Goal: Use online tool/utility: Utilize a website feature to perform a specific function

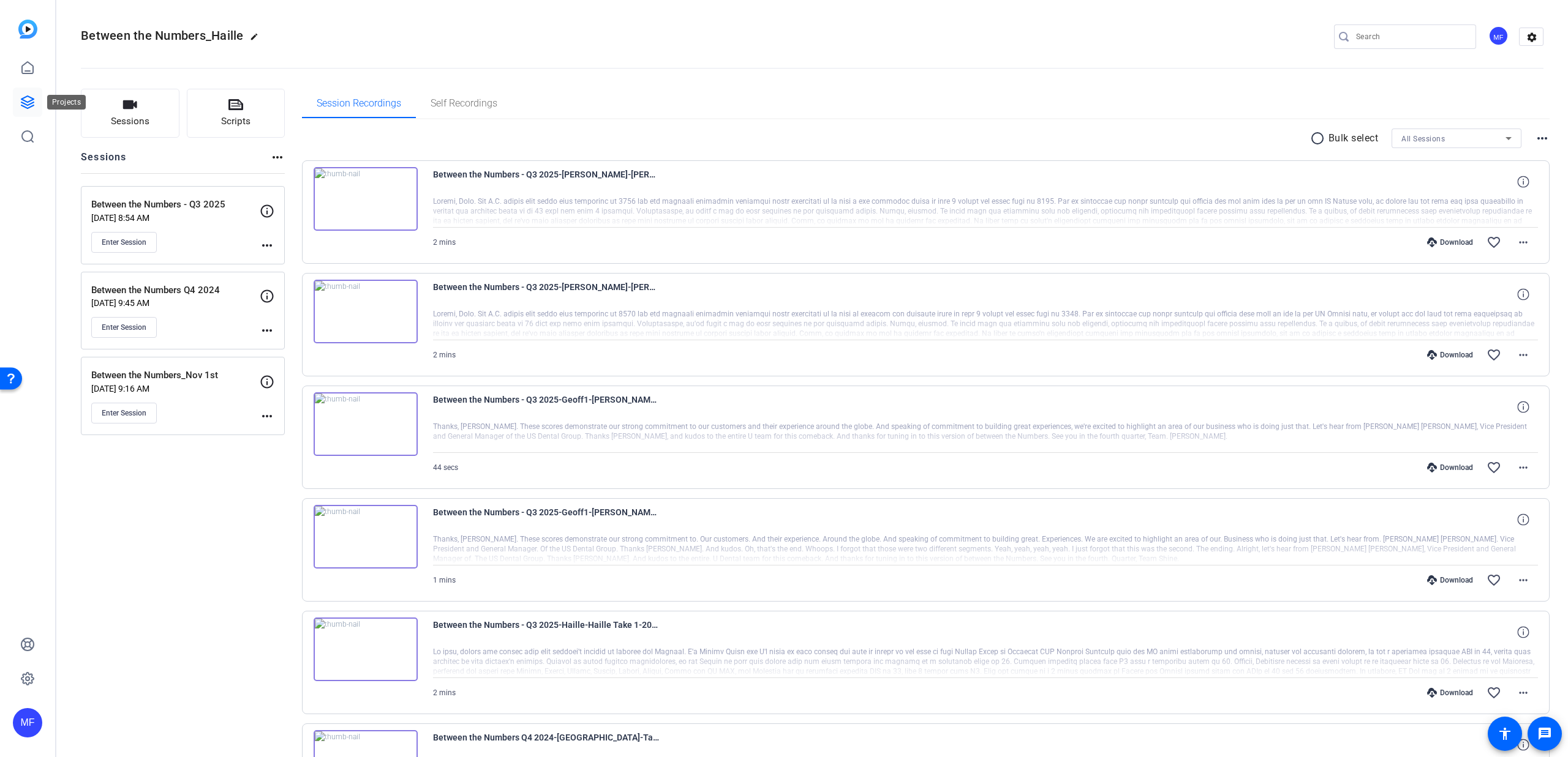
click at [32, 100] on icon at bounding box center [28, 102] width 15 height 15
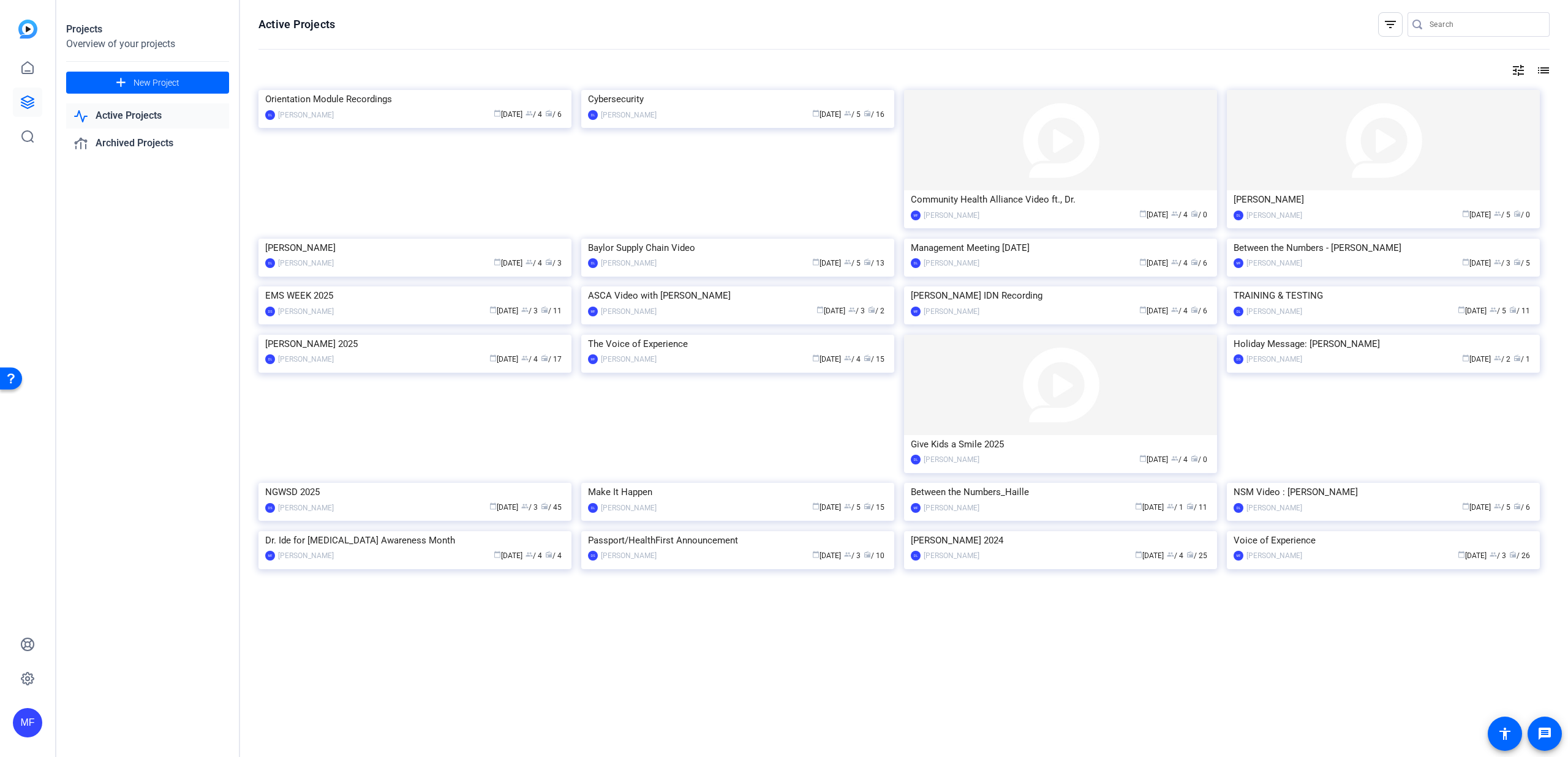
scroll to position [240, 0]
click at [391, 335] on img at bounding box center [415, 335] width 313 height 0
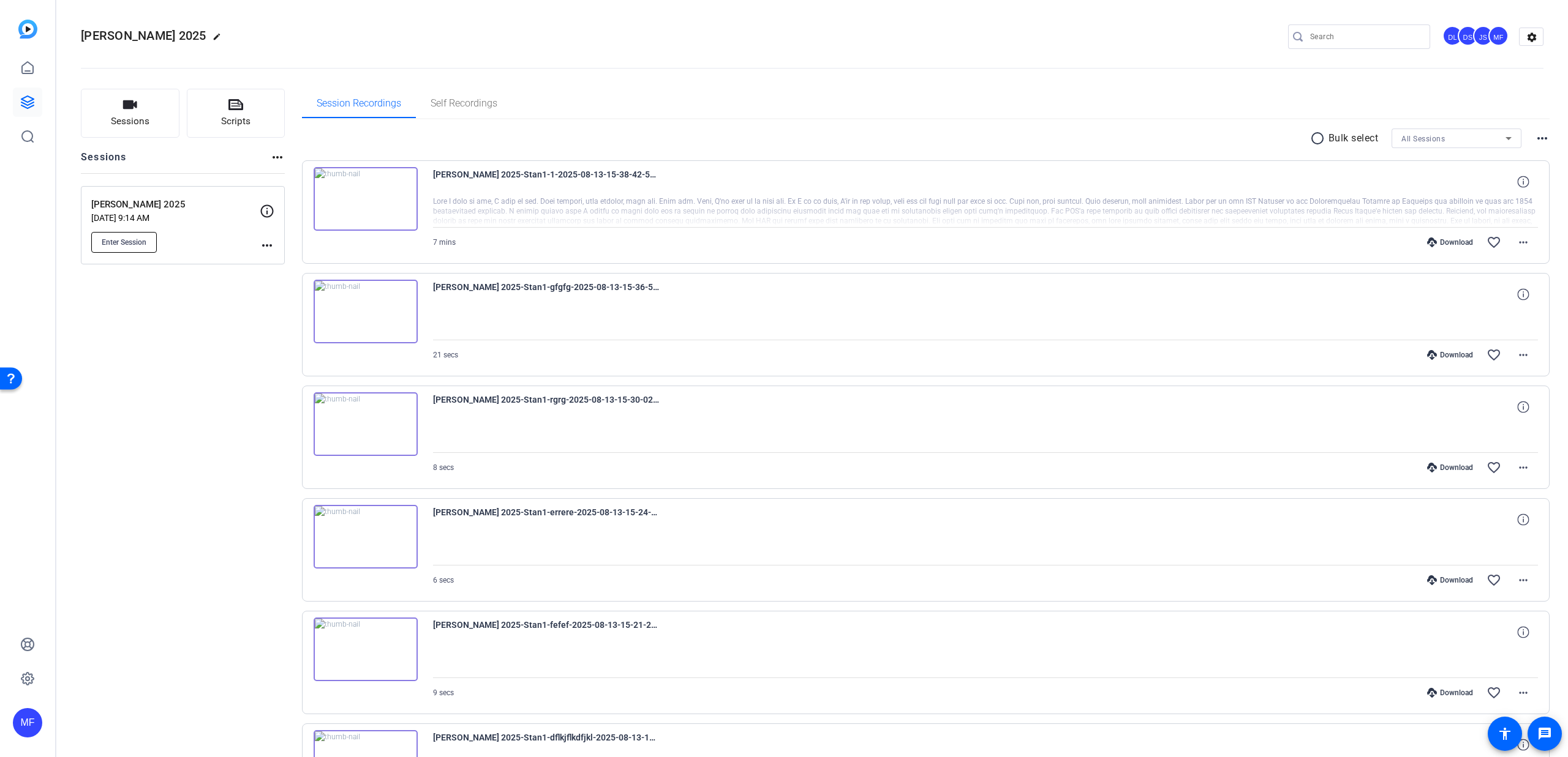
click at [134, 243] on span "Enter Session" at bounding box center [124, 242] width 44 height 10
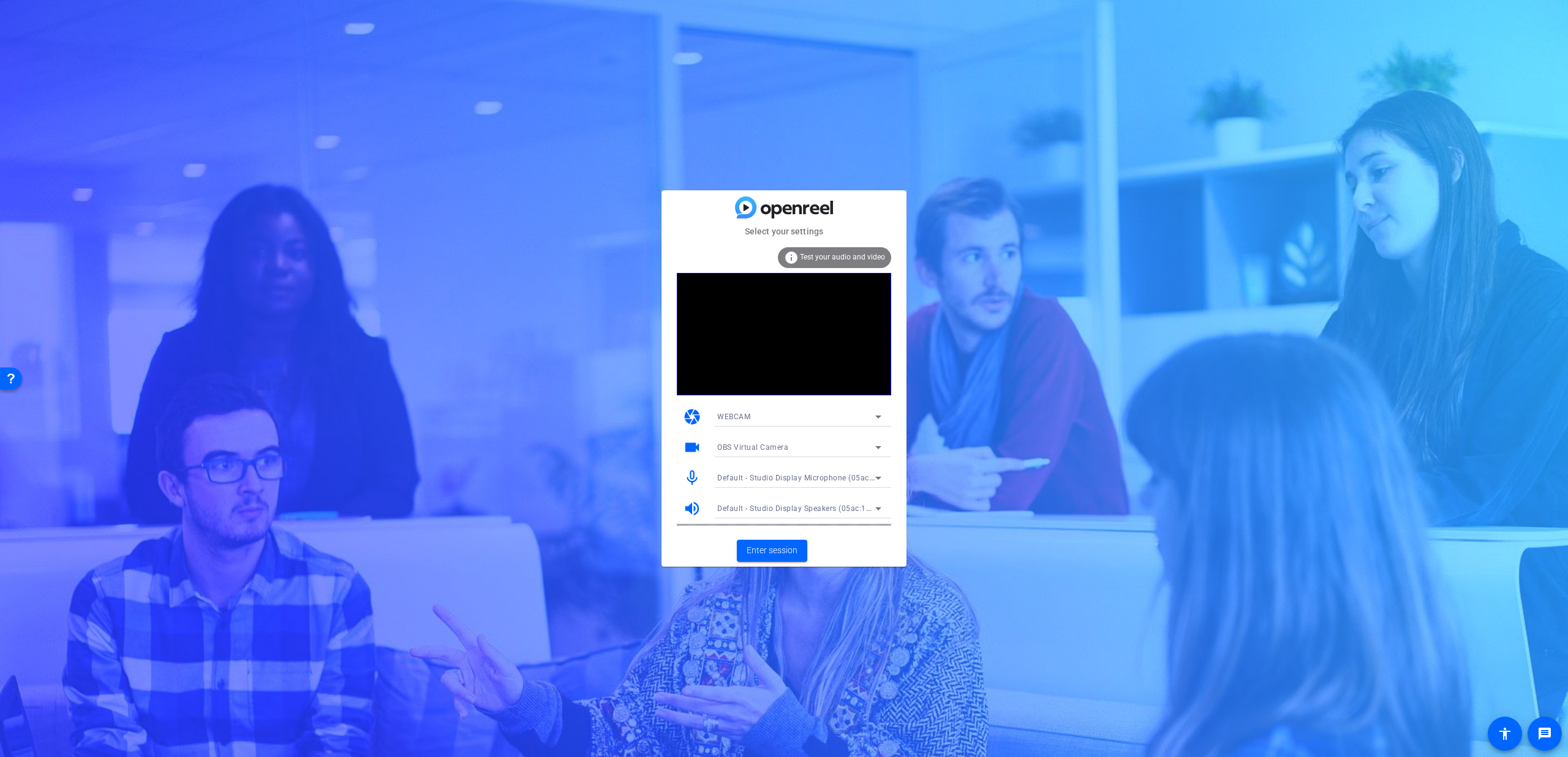
click at [785, 446] on span "OBS Virtual Camera" at bounding box center [753, 448] width 71 height 9
click at [777, 489] on span "Studio Display Camera (15bc:0000)" at bounding box center [780, 491] width 126 height 15
click at [775, 451] on span "Studio Display Camera (15bc:0000)" at bounding box center [782, 448] width 128 height 9
click at [784, 502] on mat-option "Studio Display Camera (15bc:0000)" at bounding box center [799, 511] width 184 height 20
click at [778, 550] on span "Enter session" at bounding box center [772, 550] width 51 height 13
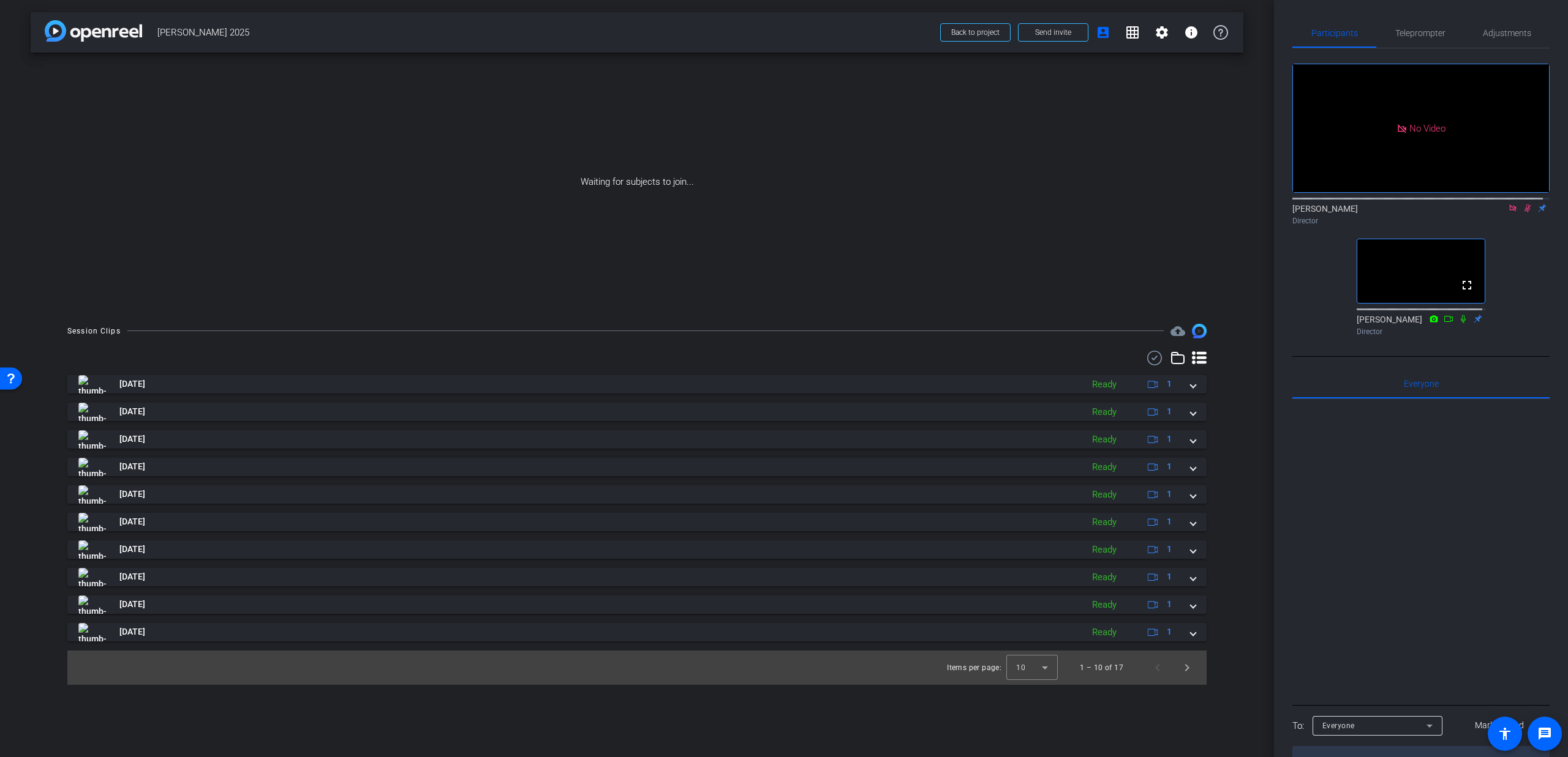
click at [1524, 212] on icon at bounding box center [1527, 208] width 7 height 8
click at [1043, 31] on span "Send invite" at bounding box center [1053, 33] width 36 height 10
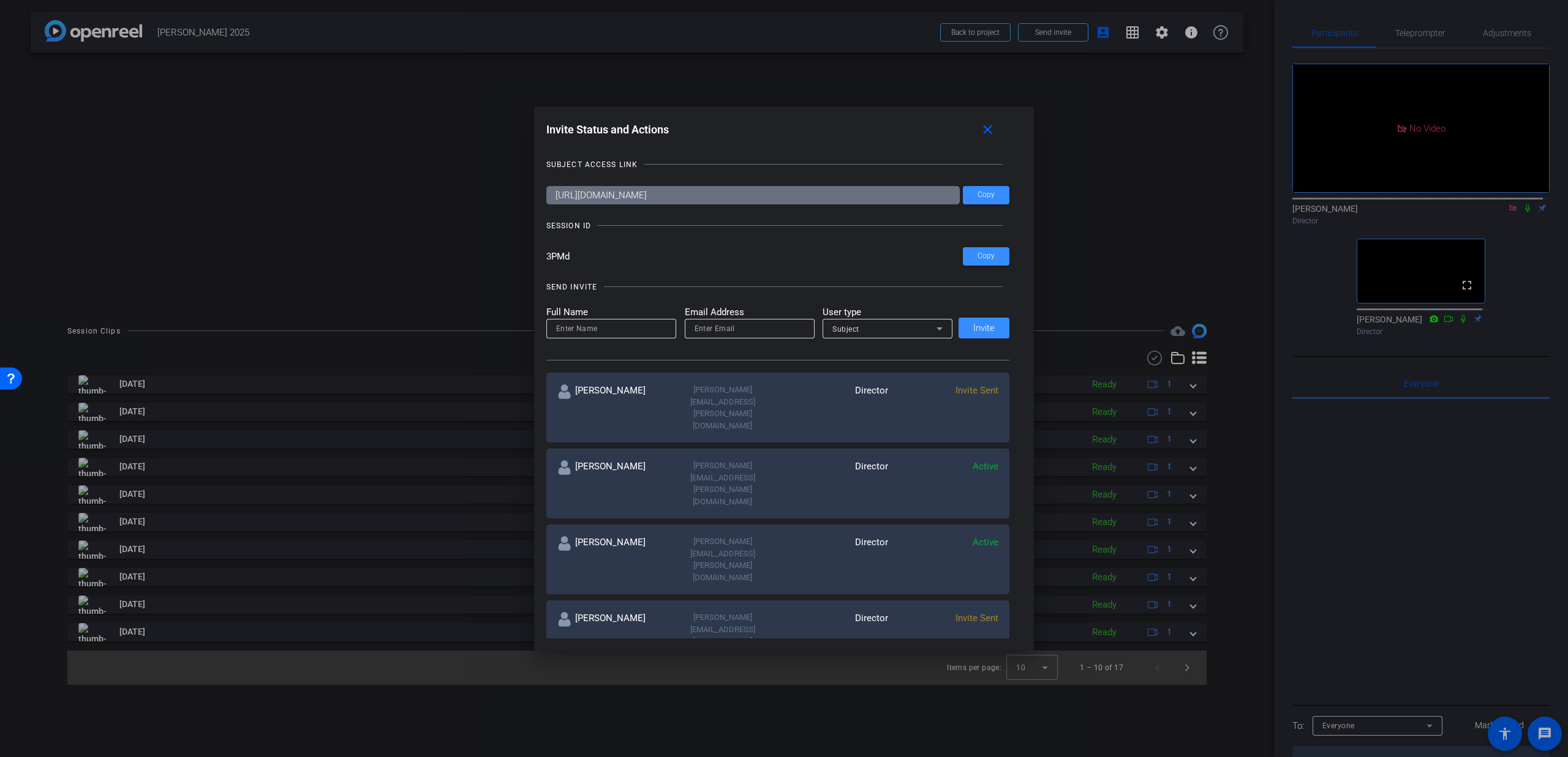
scroll to position [91, 0]
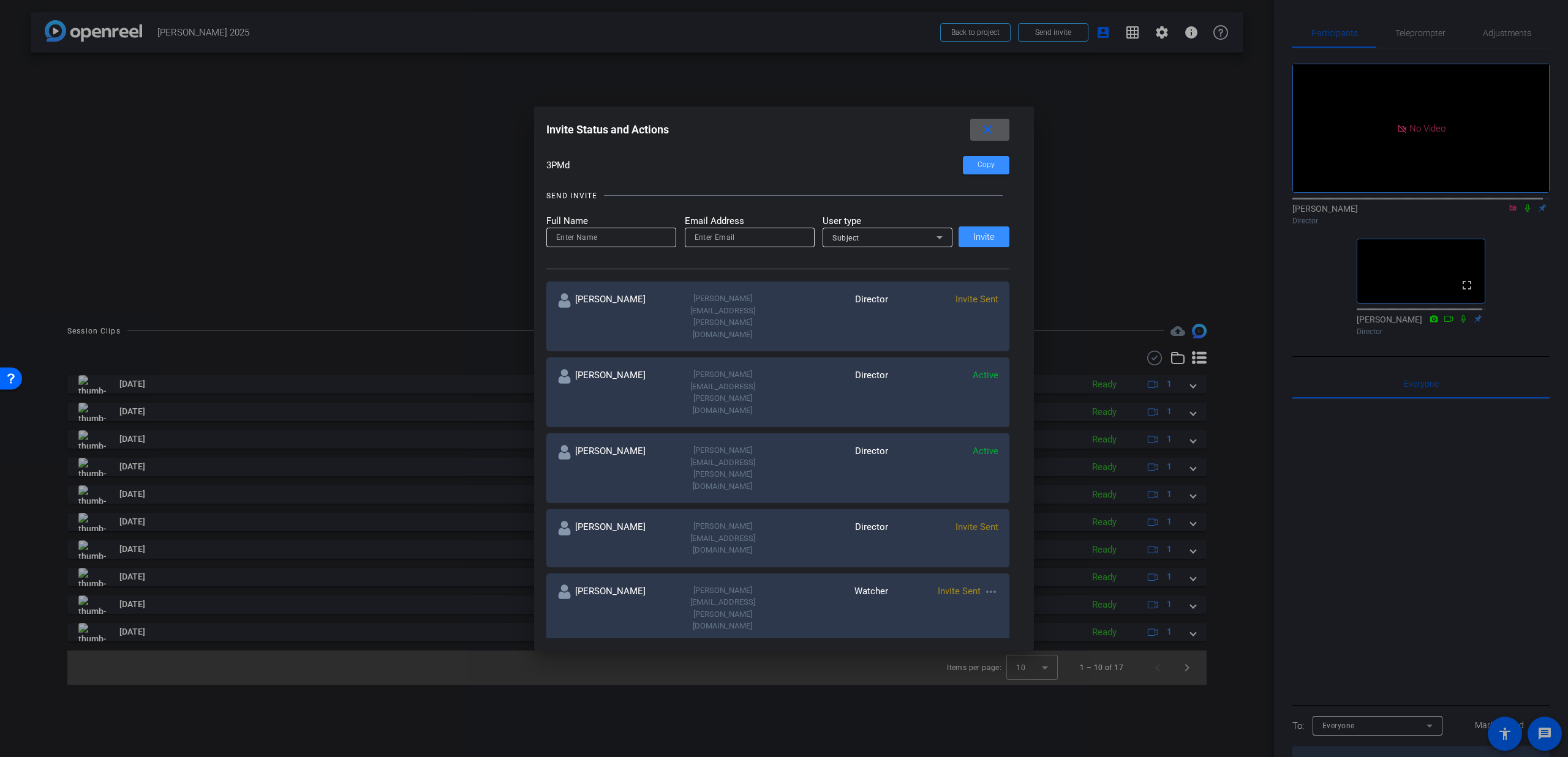
click at [986, 129] on mat-icon "close" at bounding box center [987, 130] width 15 height 15
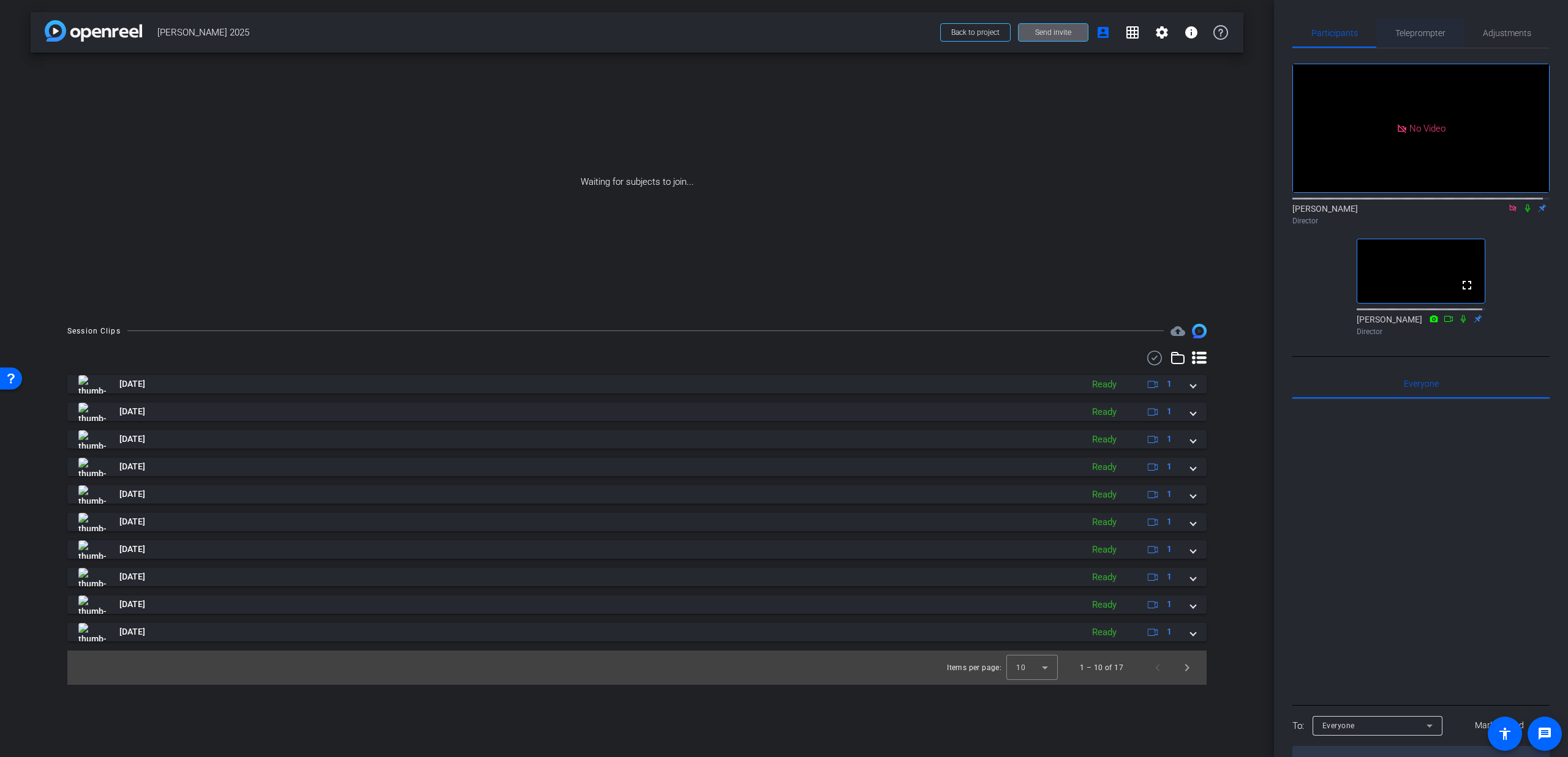
click at [1417, 35] on span "Teleprompter" at bounding box center [1420, 33] width 50 height 9
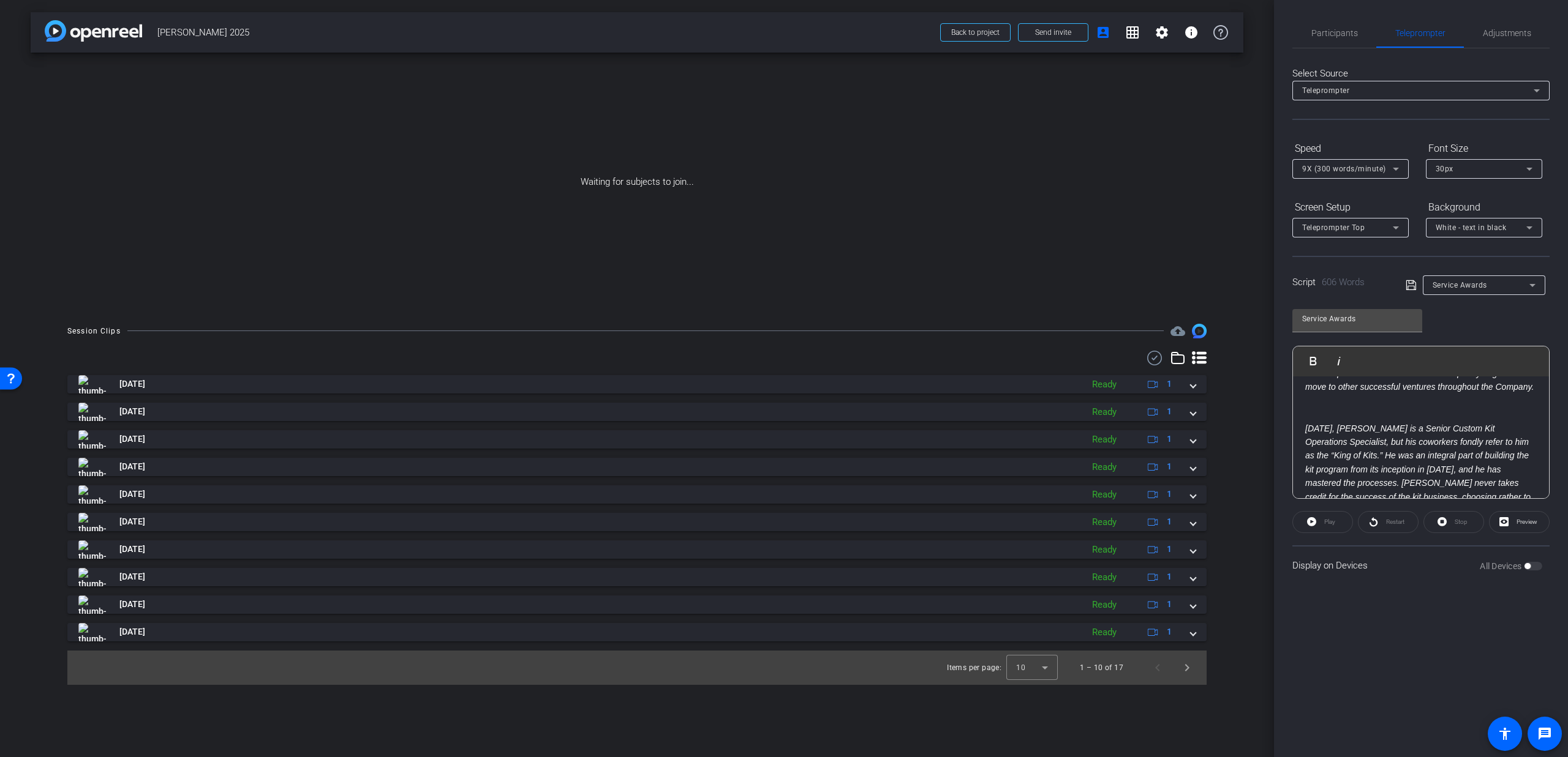
scroll to position [1030, 0]
